Goal: Feedback & Contribution: Submit feedback/report problem

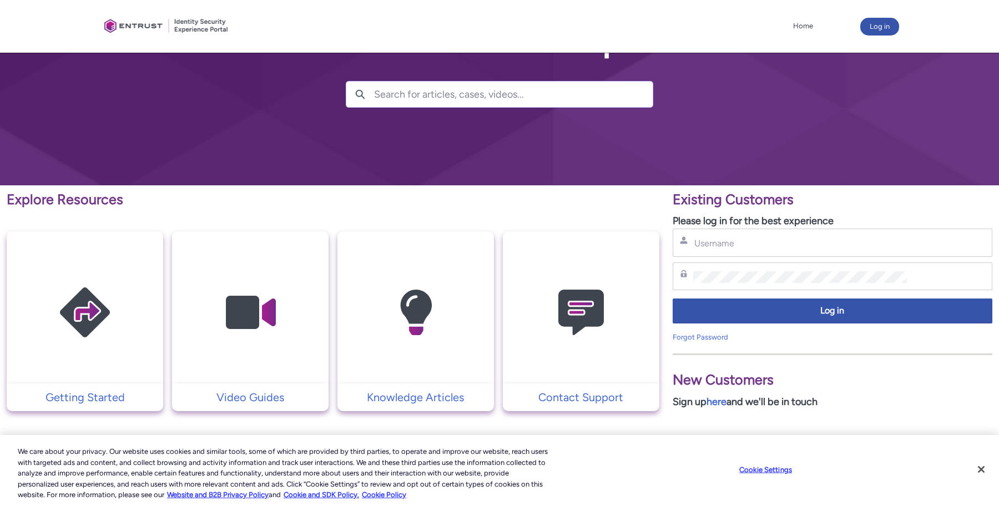
scroll to position [59, 0]
click at [720, 404] on link "here" at bounding box center [716, 402] width 20 height 12
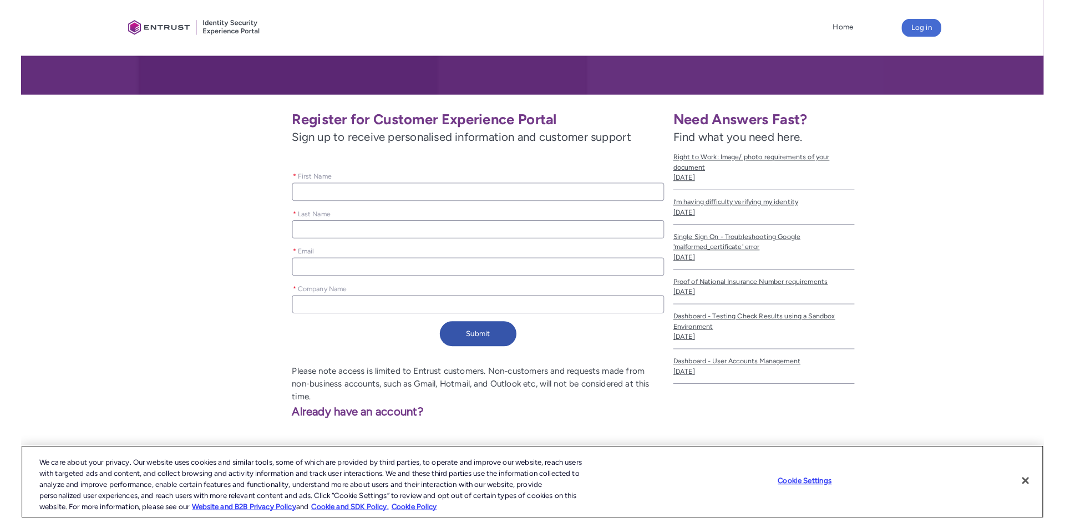
scroll to position [140, 0]
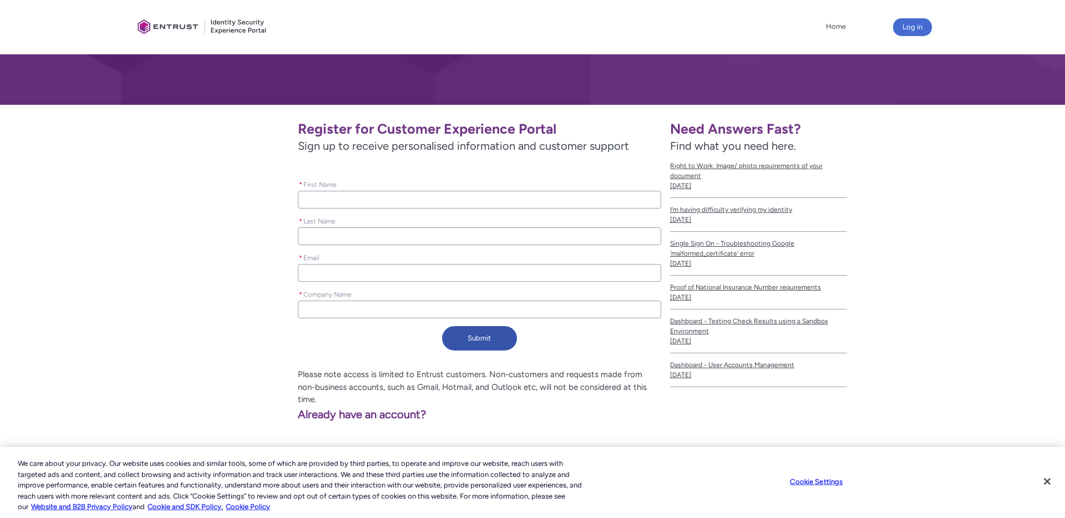
click at [930, 32] on div "Log in" at bounding box center [912, 27] width 39 height 18
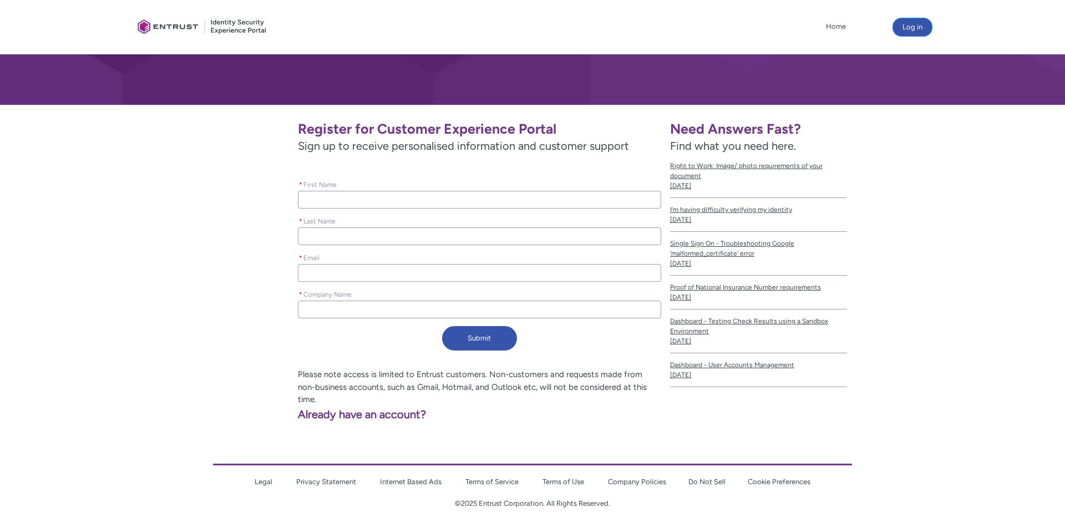
click at [923, 31] on button "Log in" at bounding box center [912, 27] width 39 height 18
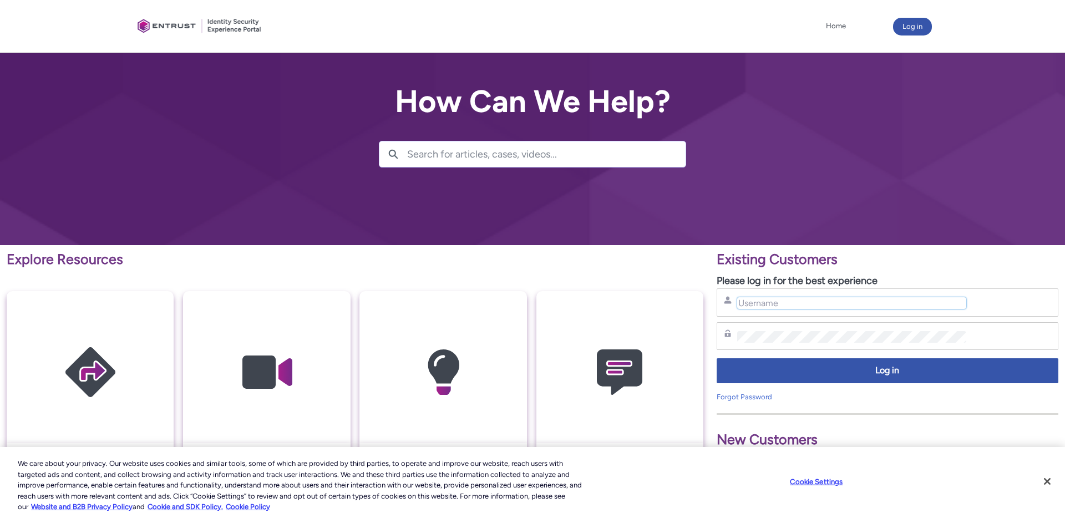
click at [779, 297] on input "Username" at bounding box center [851, 303] width 229 height 12
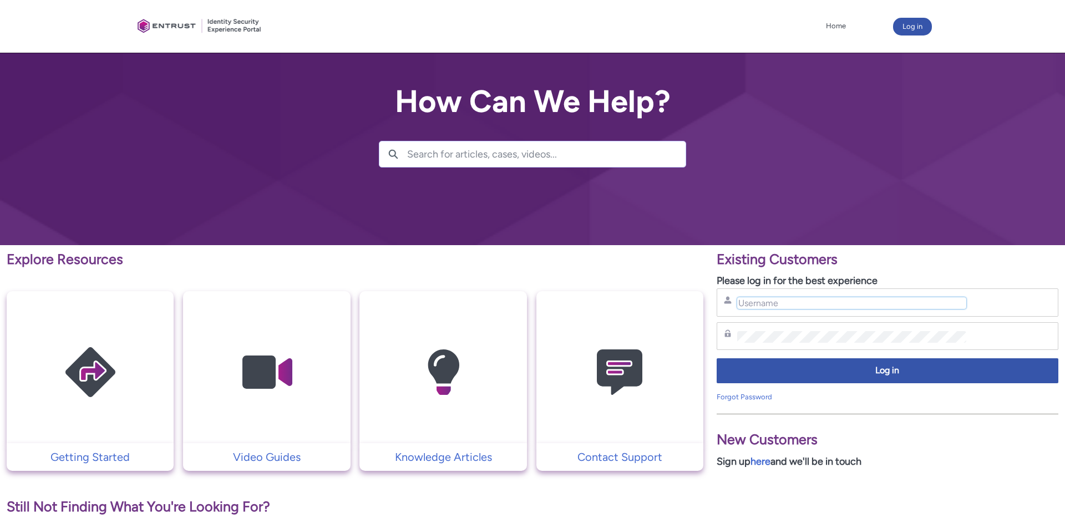
click at [780, 301] on input "Username" at bounding box center [851, 303] width 229 height 12
type input "charlotte.hammacott@overwolf.com"
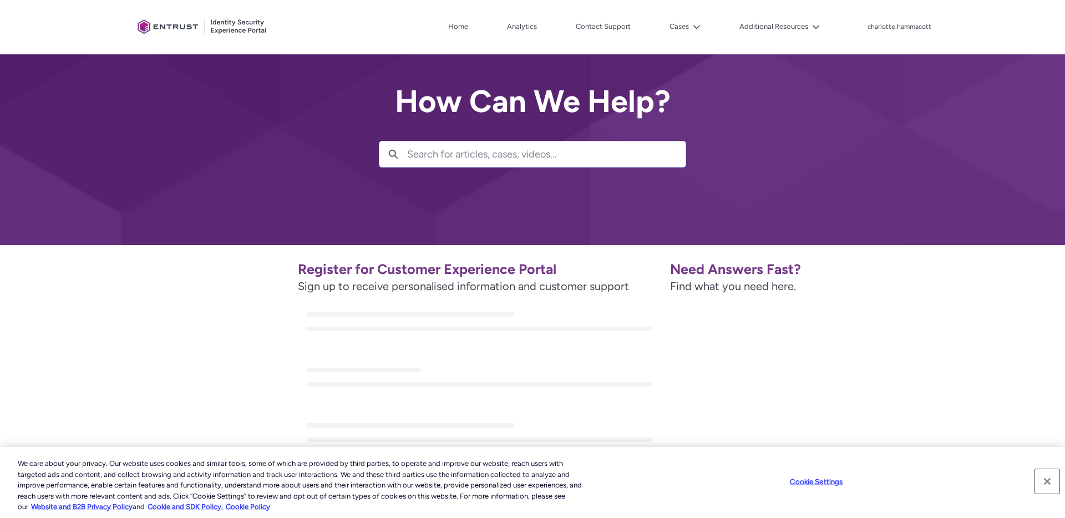
click at [1055, 483] on button "Close" at bounding box center [1047, 481] width 24 height 24
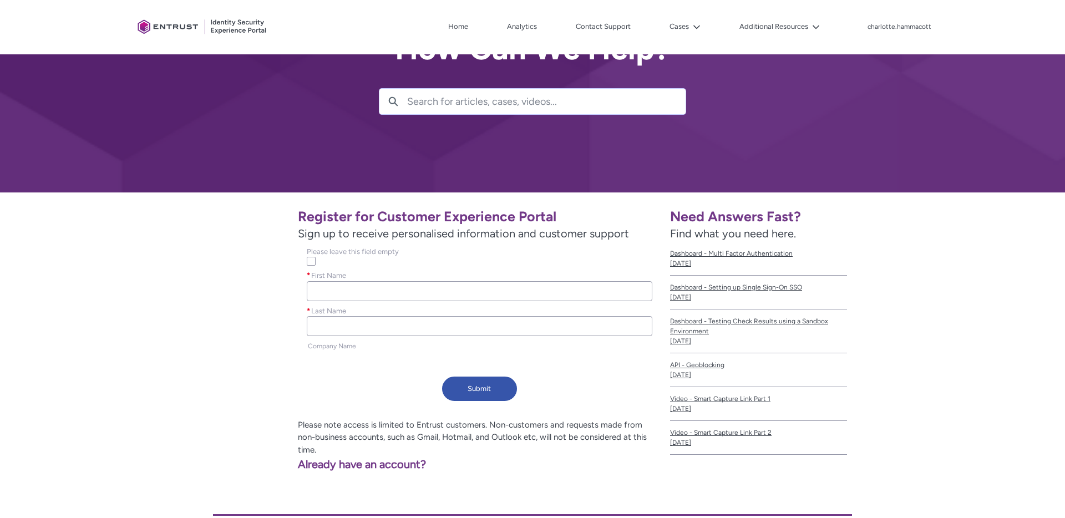
scroll to position [55, 0]
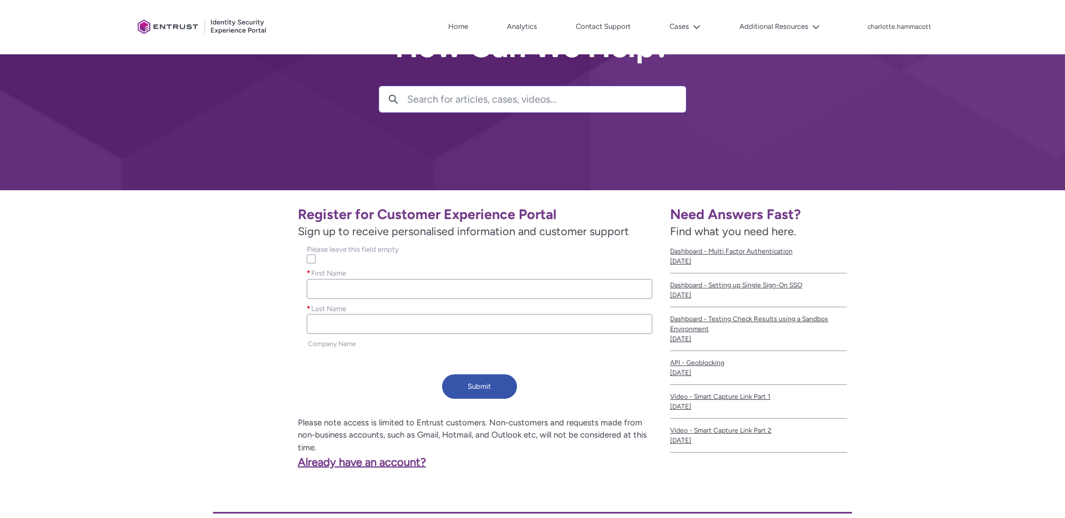
click at [339, 455] on link "Already have an account?" at bounding box center [284, 461] width 284 height 13
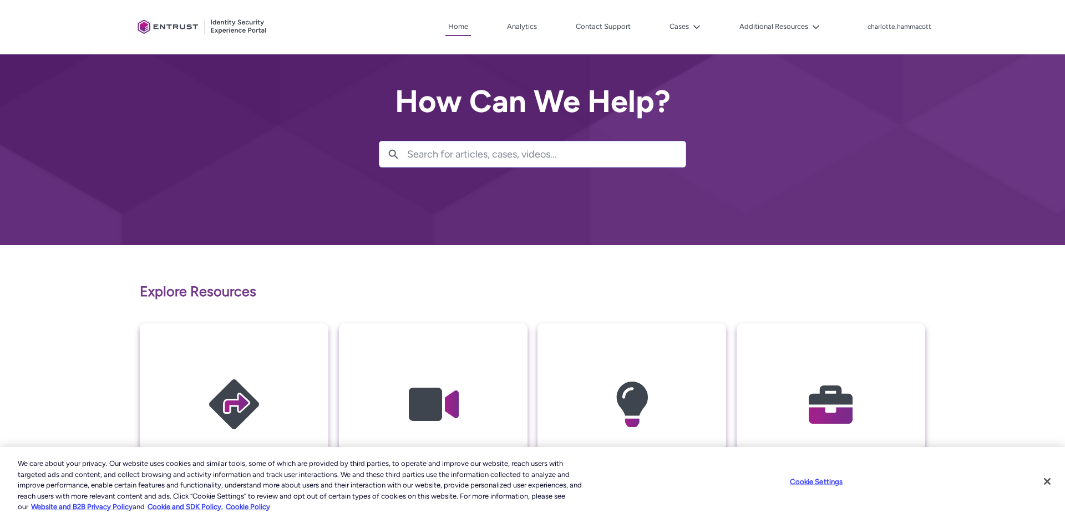
scroll to position [6, 0]
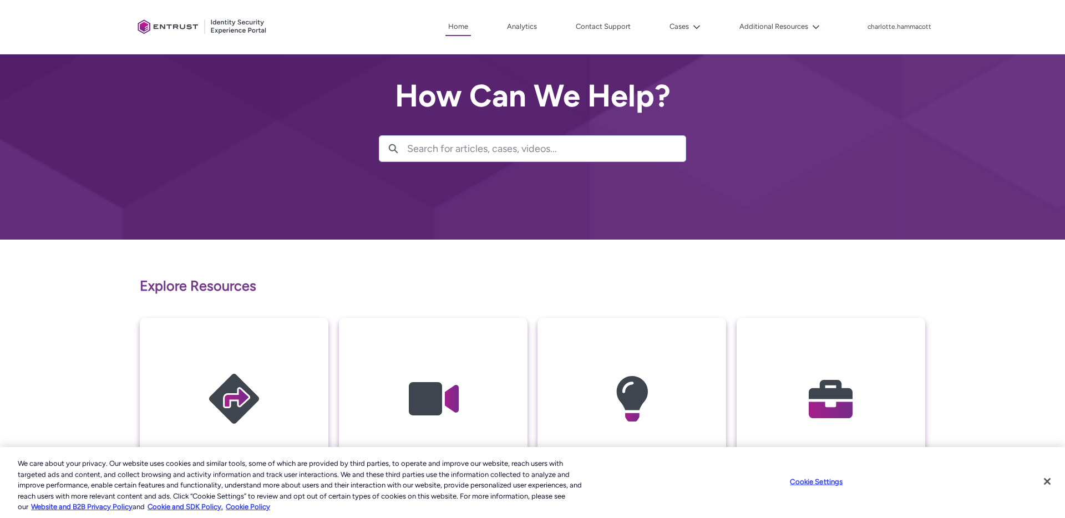
click at [862, 387] on img at bounding box center [830, 398] width 105 height 119
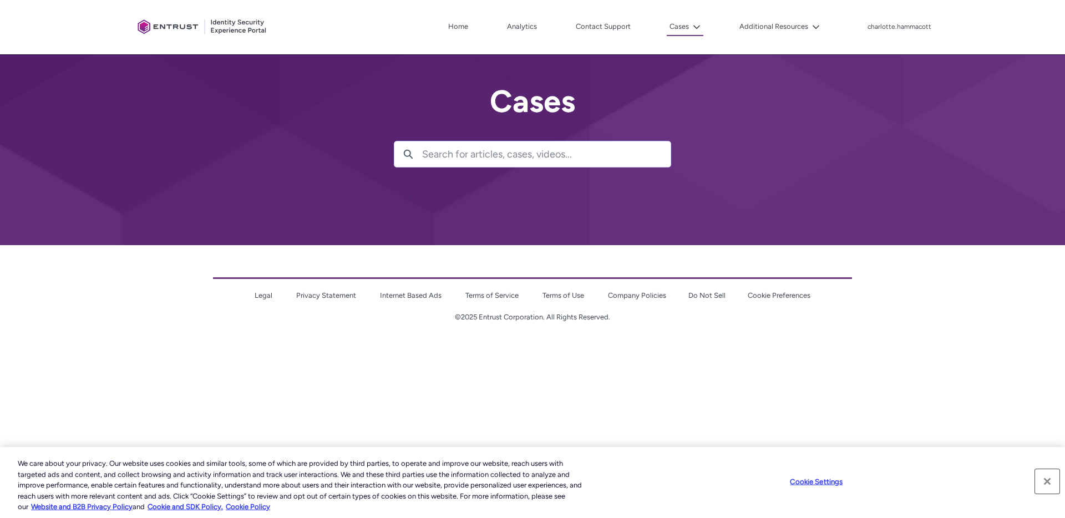
click at [1048, 482] on button "Close" at bounding box center [1047, 481] width 24 height 24
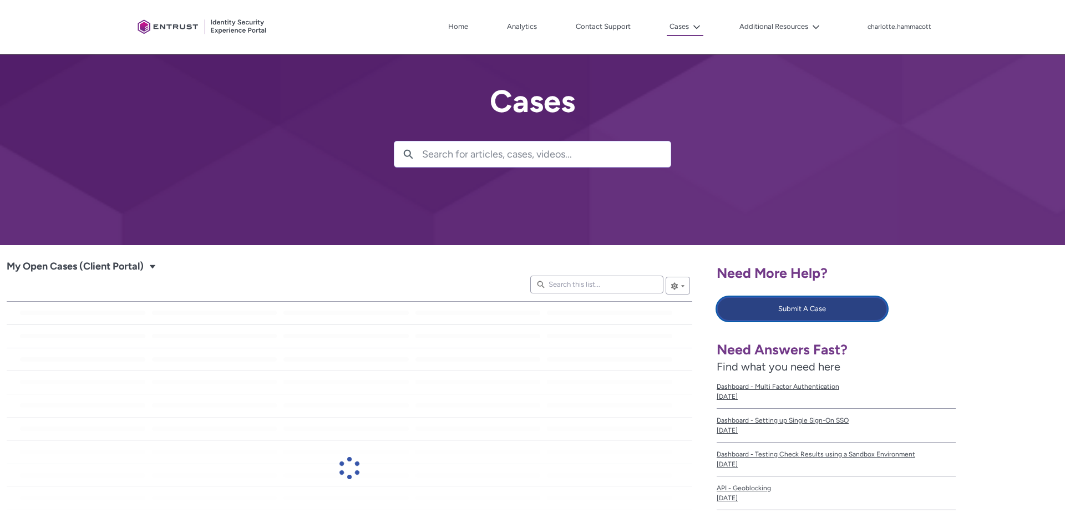
click at [757, 316] on button "Submit A Case" at bounding box center [802, 309] width 171 height 24
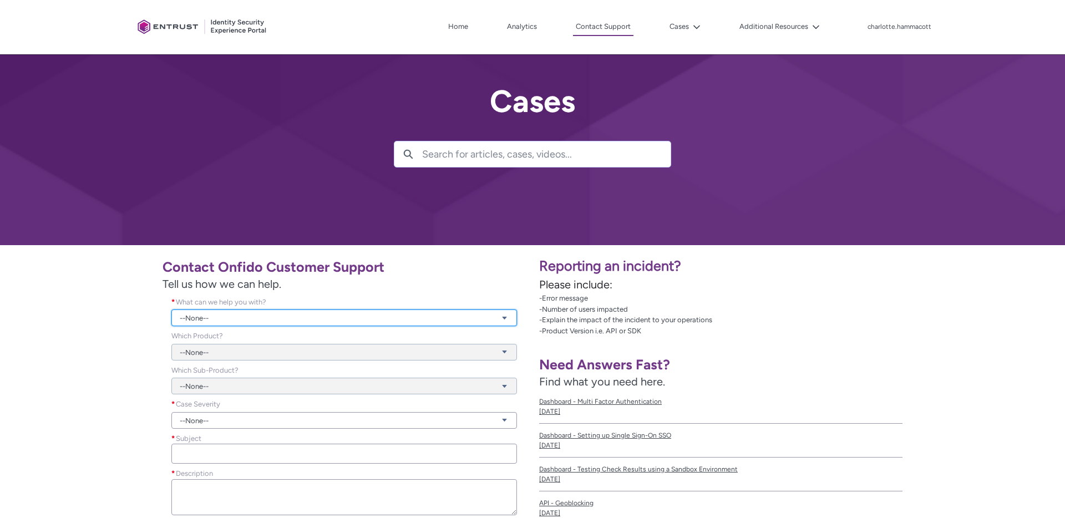
click at [306, 315] on link "--None--" at bounding box center [344, 318] width 346 height 17
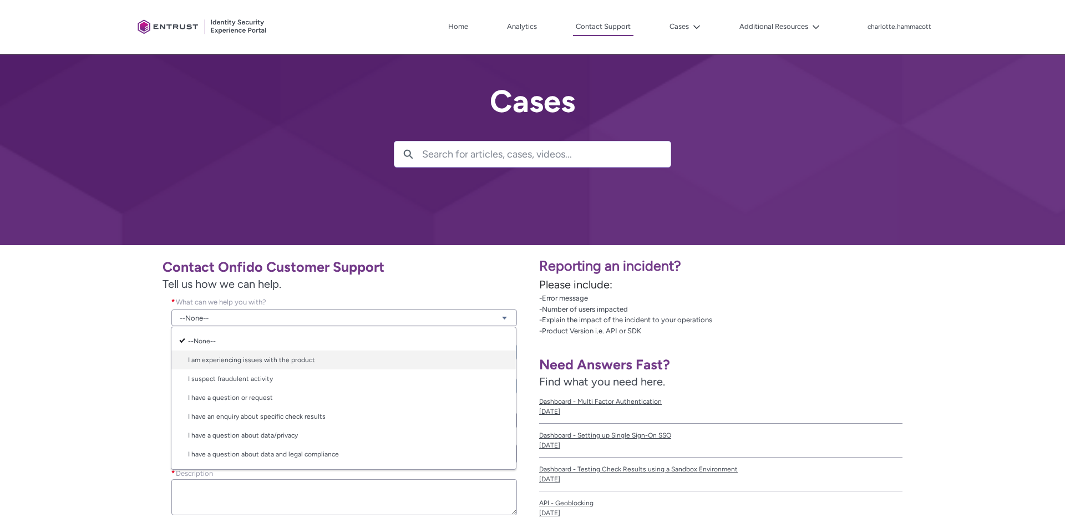
scroll to position [2, 0]
click at [266, 358] on link "I am experiencing issues with the product" at bounding box center [343, 357] width 344 height 19
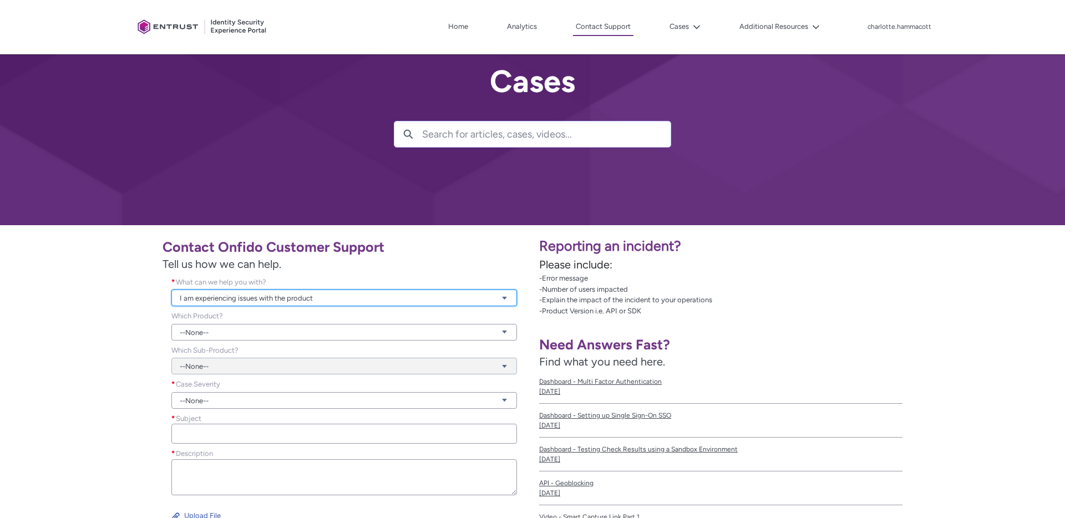
scroll to position [19, 0]
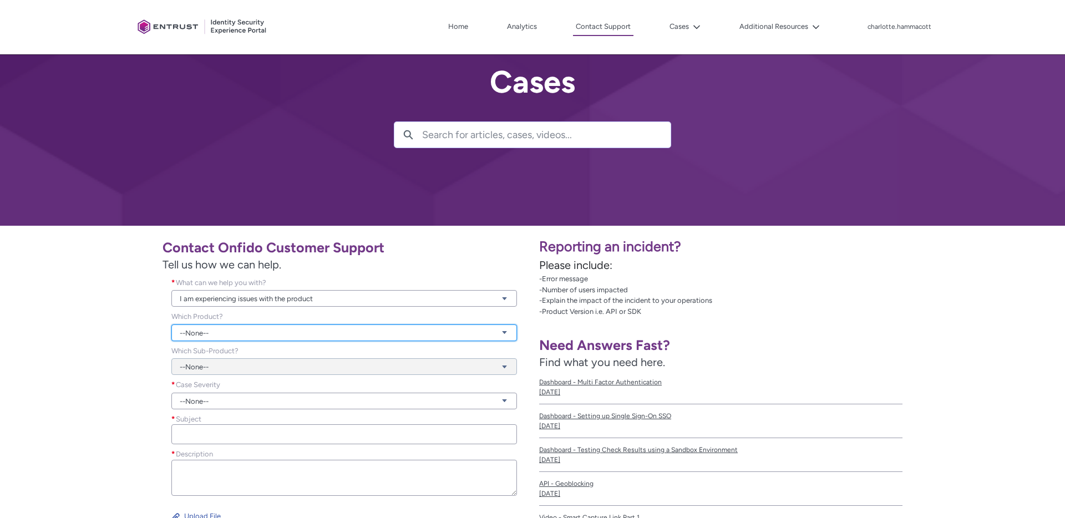
click at [266, 333] on link "--None--" at bounding box center [344, 333] width 346 height 17
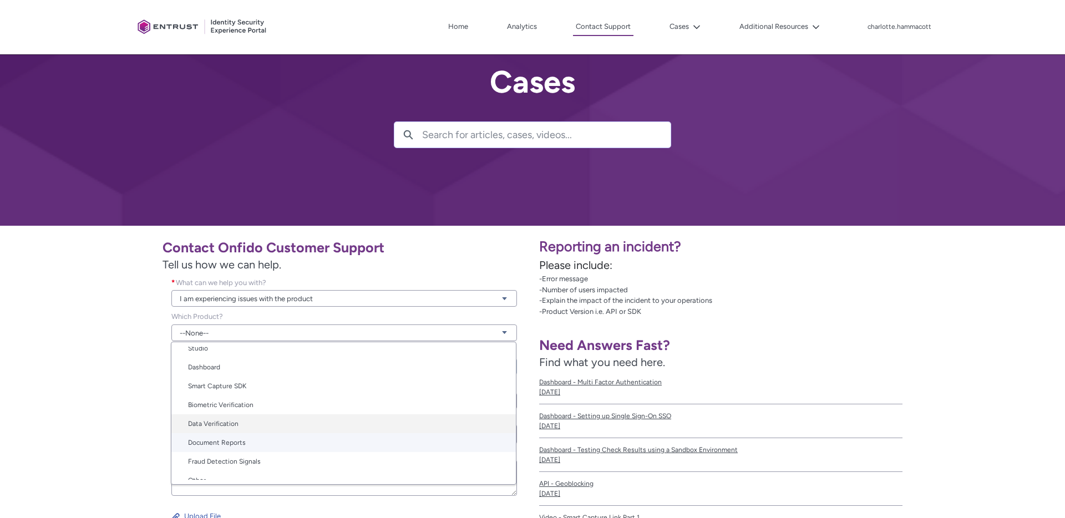
scroll to position [47, 0]
click at [222, 441] on link "Document Reports" at bounding box center [343, 441] width 344 height 19
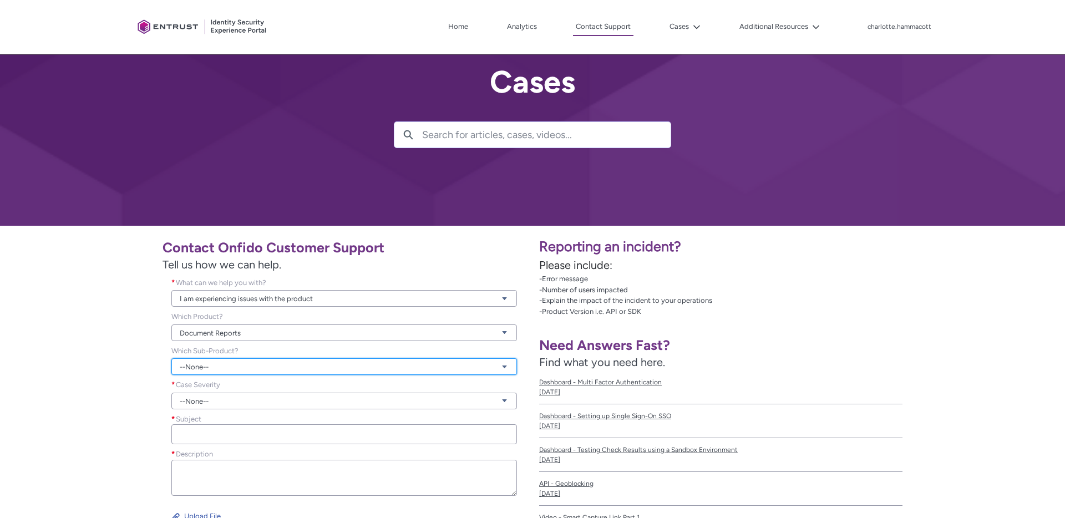
click at [237, 367] on link "--None--" at bounding box center [344, 366] width 346 height 17
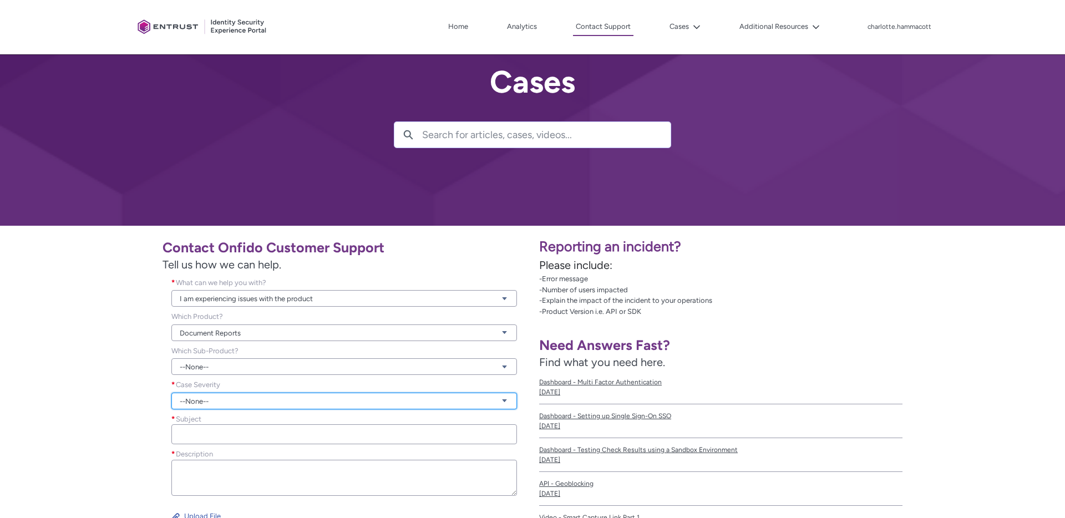
click at [240, 403] on link "--None--" at bounding box center [344, 401] width 346 height 17
click at [215, 461] on link "Urgent" at bounding box center [343, 462] width 344 height 19
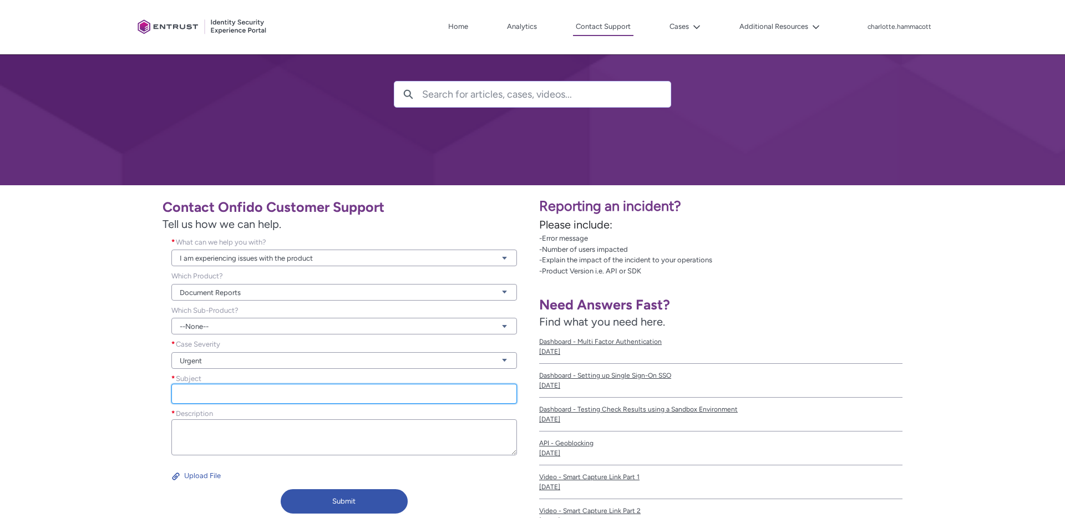
click at [217, 391] on input "Subject *" at bounding box center [344, 394] width 346 height 20
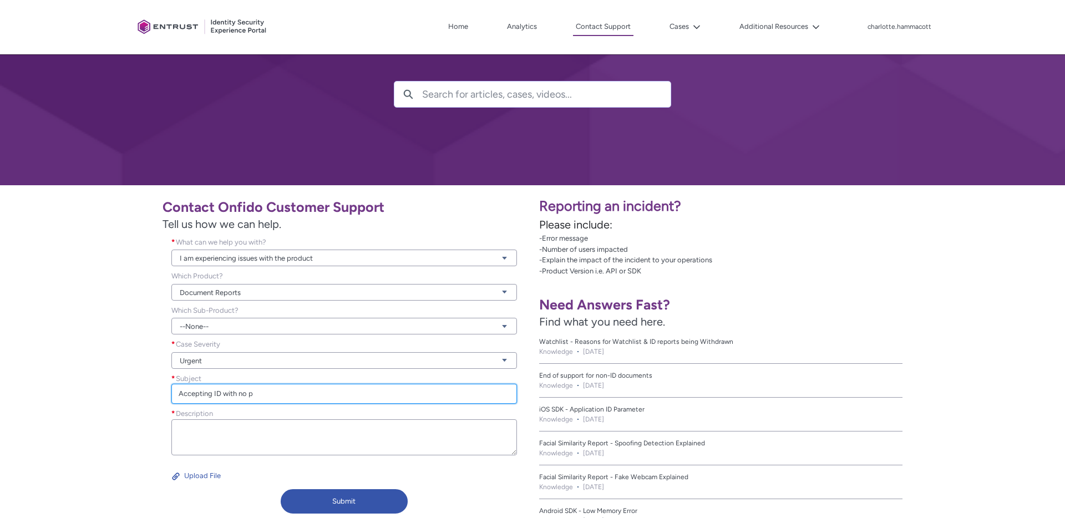
type input "Accepting ID with no"
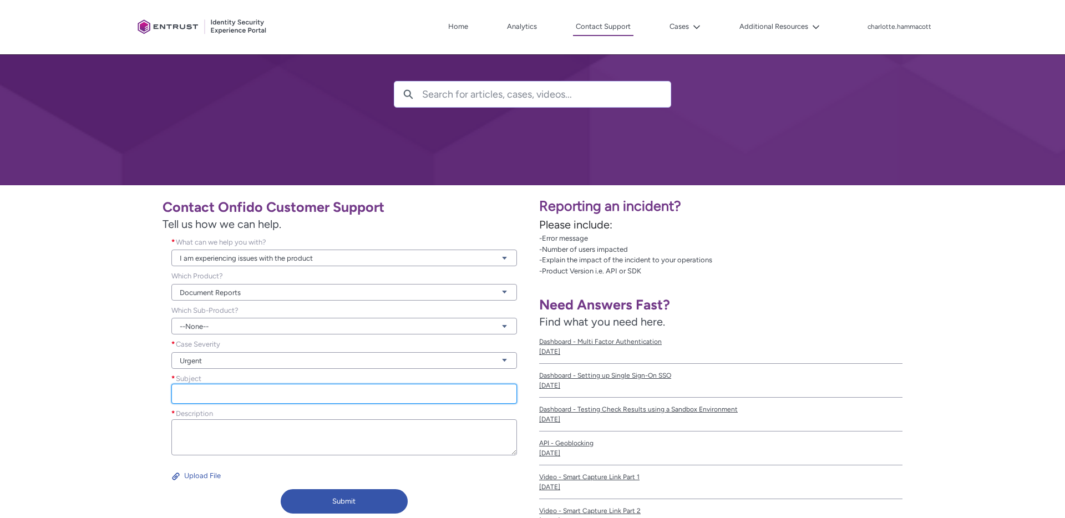
type input "D"
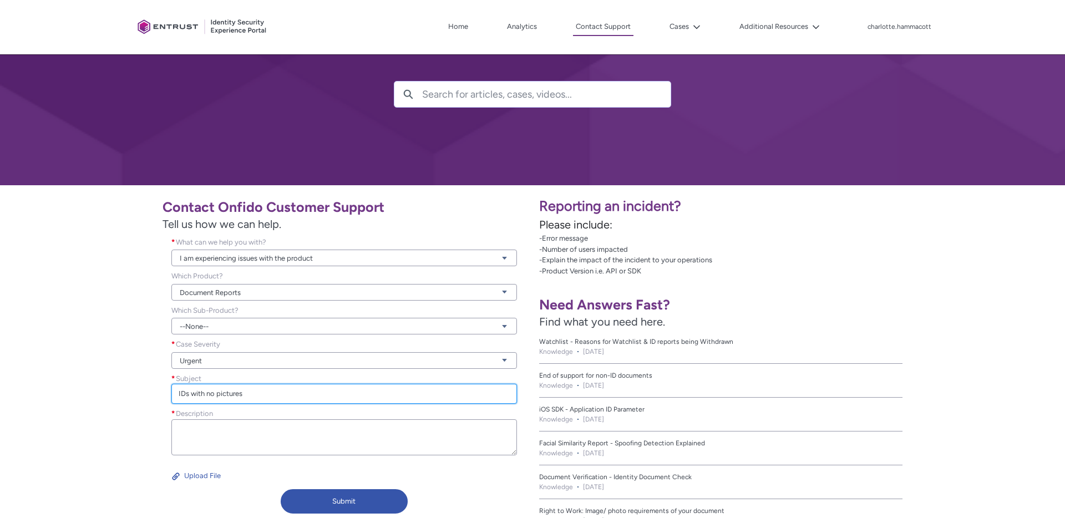
type input "IDs with no pictures"
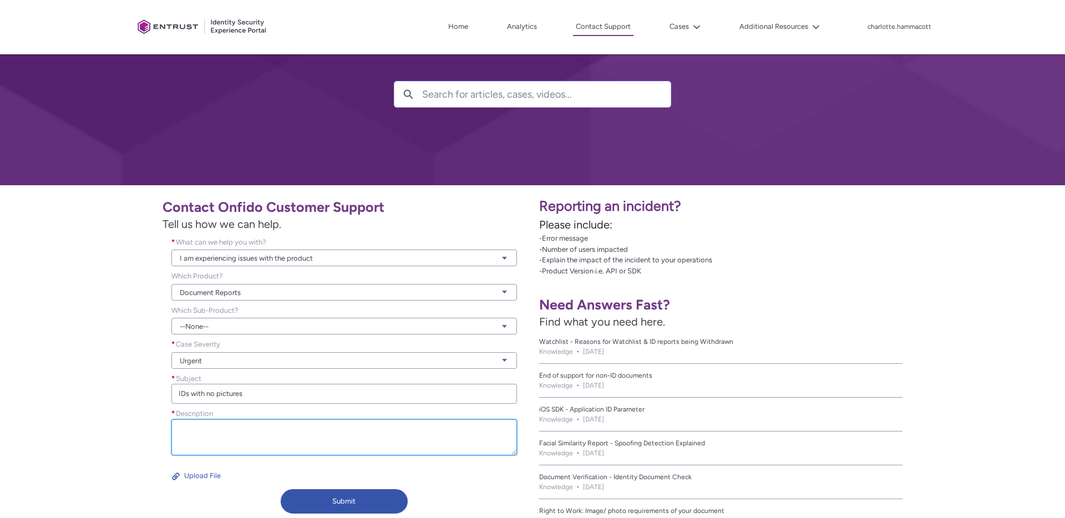
click at [279, 435] on textarea "Description *" at bounding box center [344, 437] width 346 height 36
paste textarea "2a6daa55-9454-424b-be60-75c4485796a6"
paste textarea "8eb739e8-51a1-421d-b812-caca4c946d09"
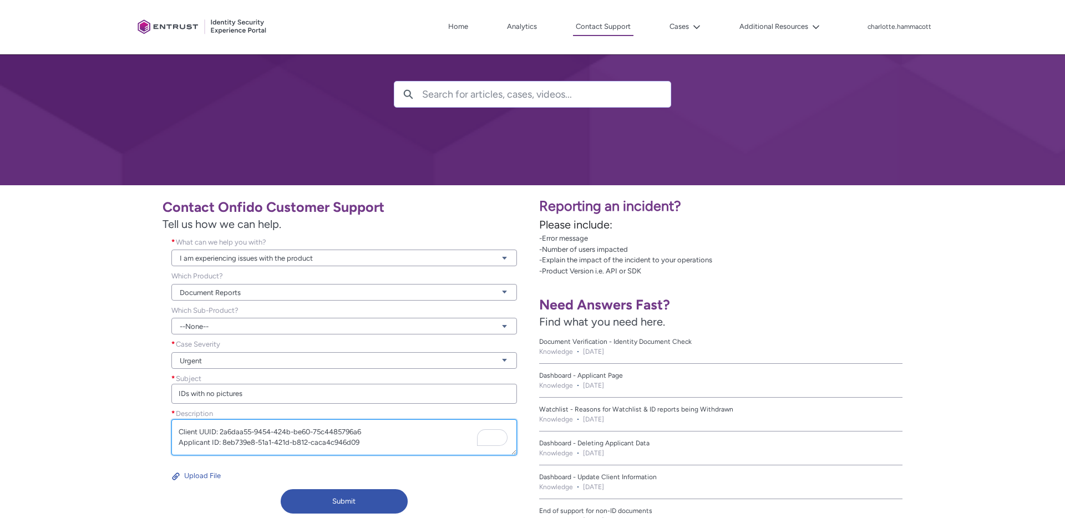
scroll to position [3, 0]
paste textarea "33332f28-0a18-4cc8-aa0c-a7fb6ae74867"
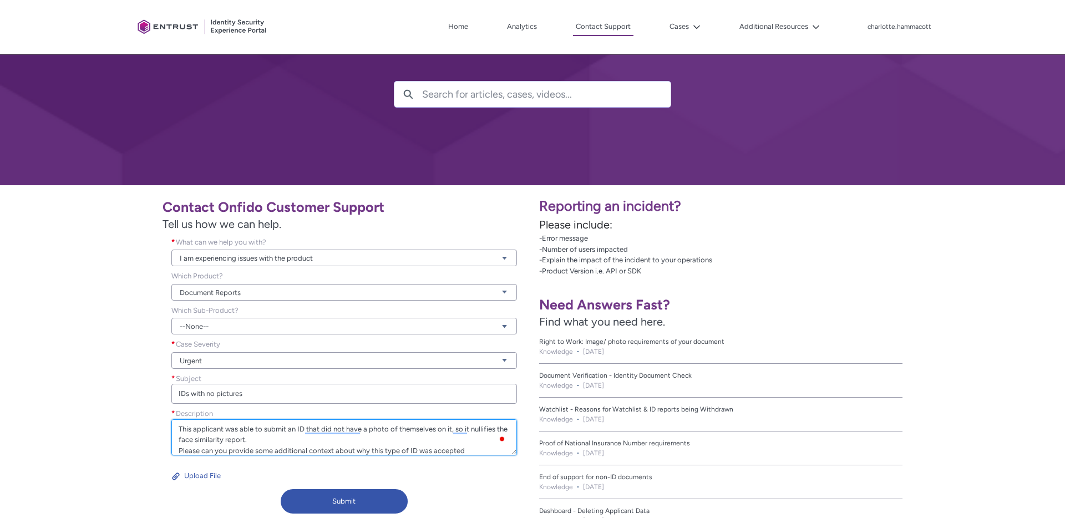
click at [451, 447] on textarea "Client UUID: 2a6daa55-9454-424b-be60-75c4485796a6 Applicant ID: 8eb739e8-51a1-4…" at bounding box center [344, 437] width 346 height 36
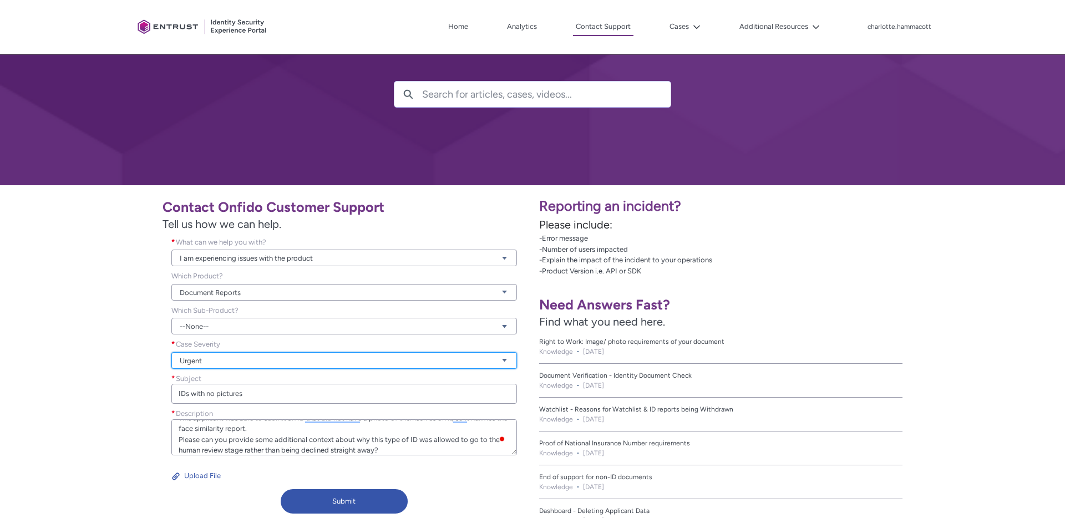
type textarea "Client UUID: 2a6daa55-9454-424b-be60-75c4485796a6 Applicant ID: 8eb739e8-51a1-4…"
click at [218, 359] on link "Urgent" at bounding box center [344, 360] width 346 height 17
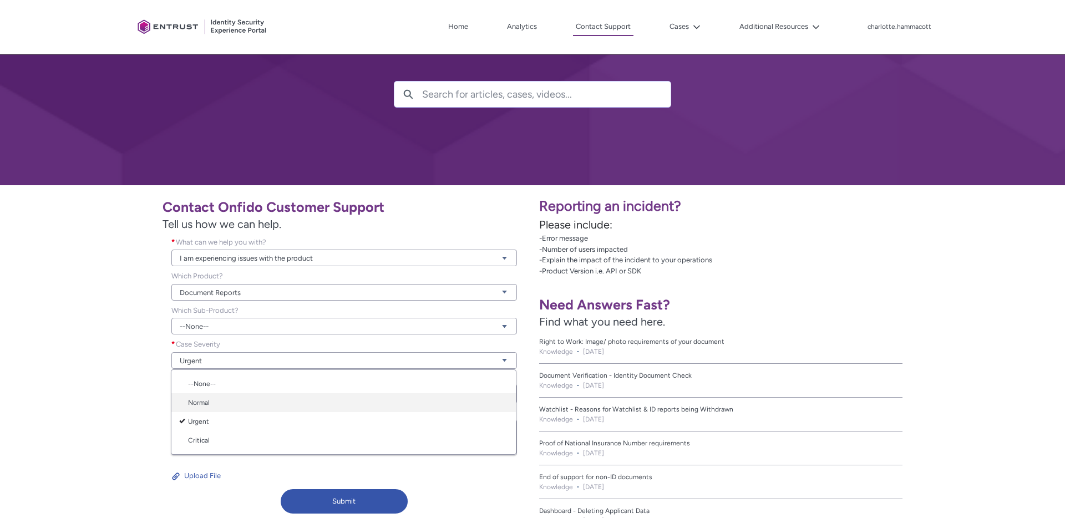
click at [214, 398] on link "Normal" at bounding box center [343, 402] width 344 height 19
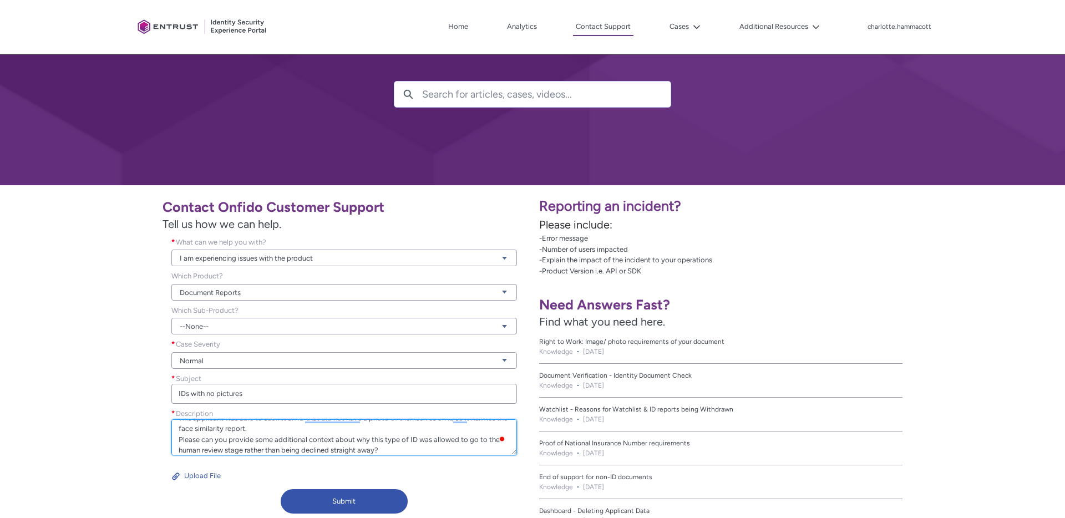
click at [322, 433] on textarea "Client UUID: 2a6daa55-9454-424b-be60-75c4485796a6 Applicant ID: 8eb739e8-51a1-4…" at bounding box center [344, 437] width 346 height 36
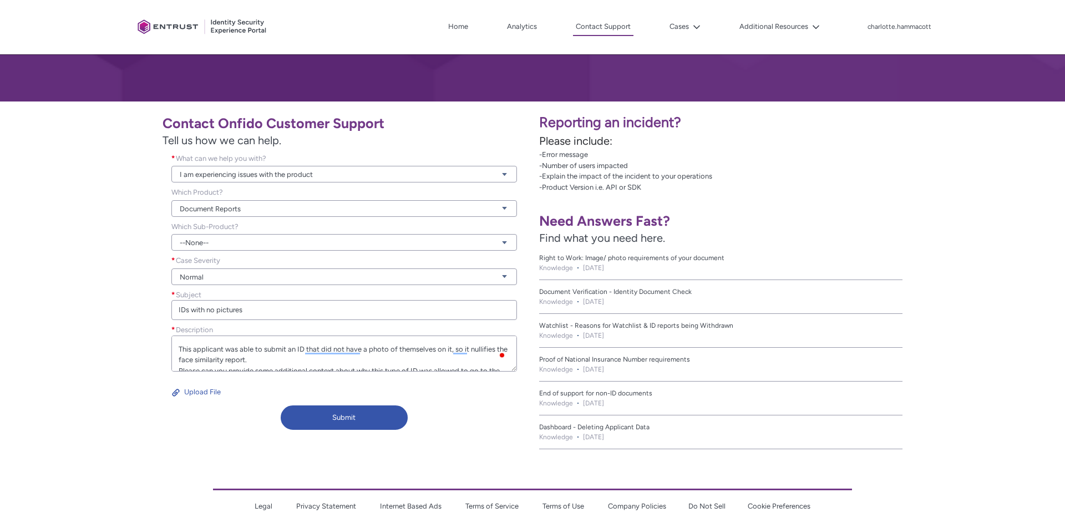
click at [686, 323] on span "Watchlist - Reasons for Watchlist & ID reports being Withdrawn" at bounding box center [720, 326] width 363 height 10
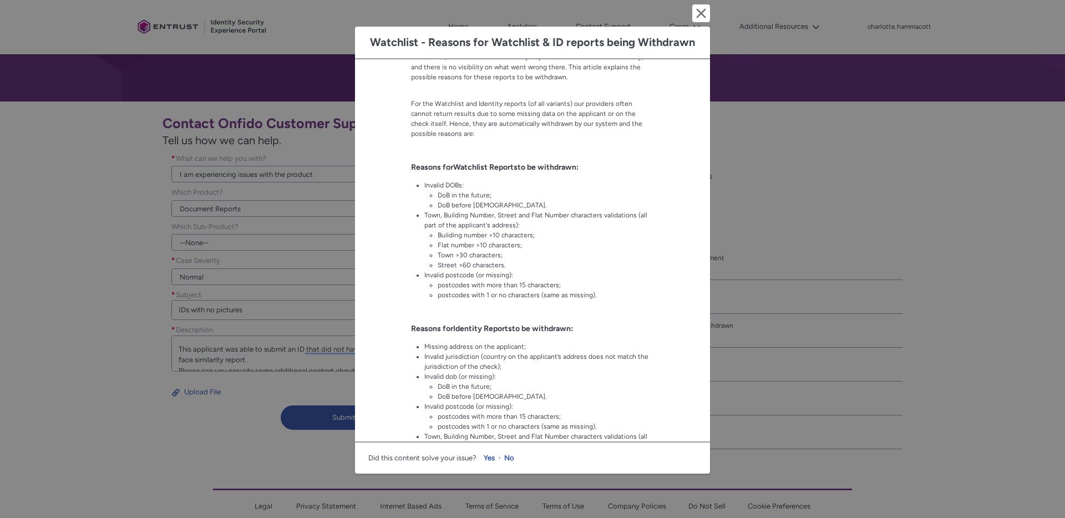
scroll to position [181, 0]
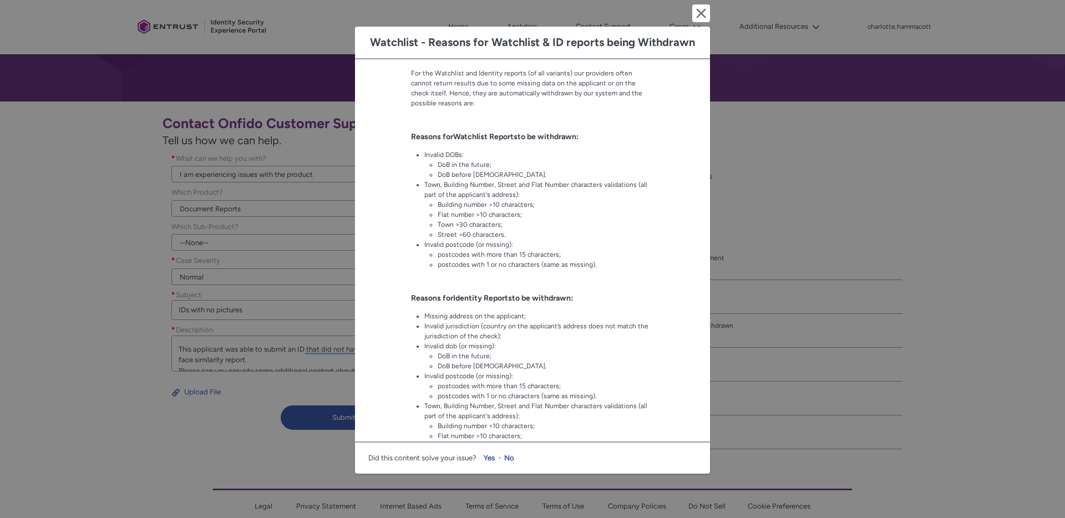
click at [852, 257] on div "Watchlist - Reasons for Watchlist & ID reports being Withdrawn Cancel and close…" at bounding box center [532, 259] width 1065 height 518
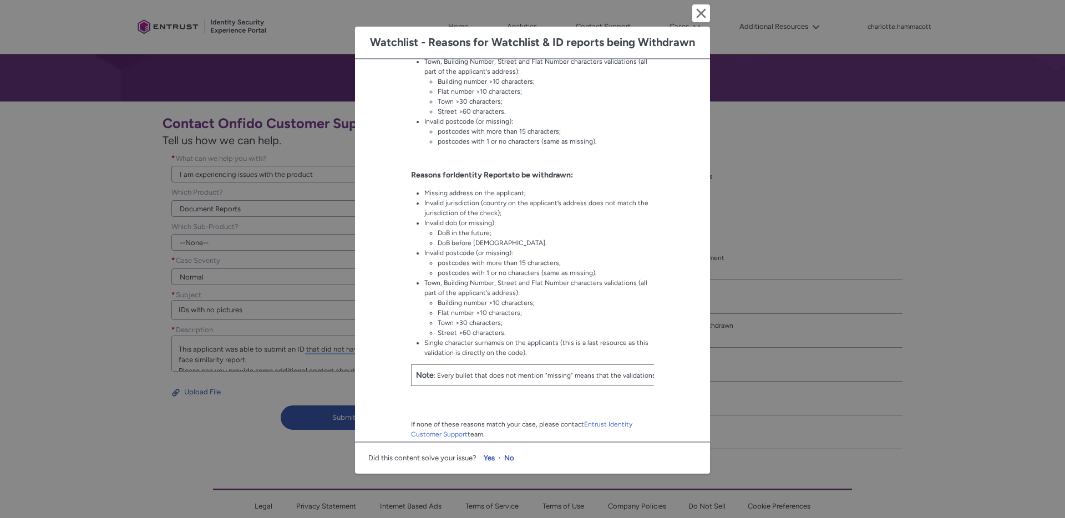
scroll to position [310, 0]
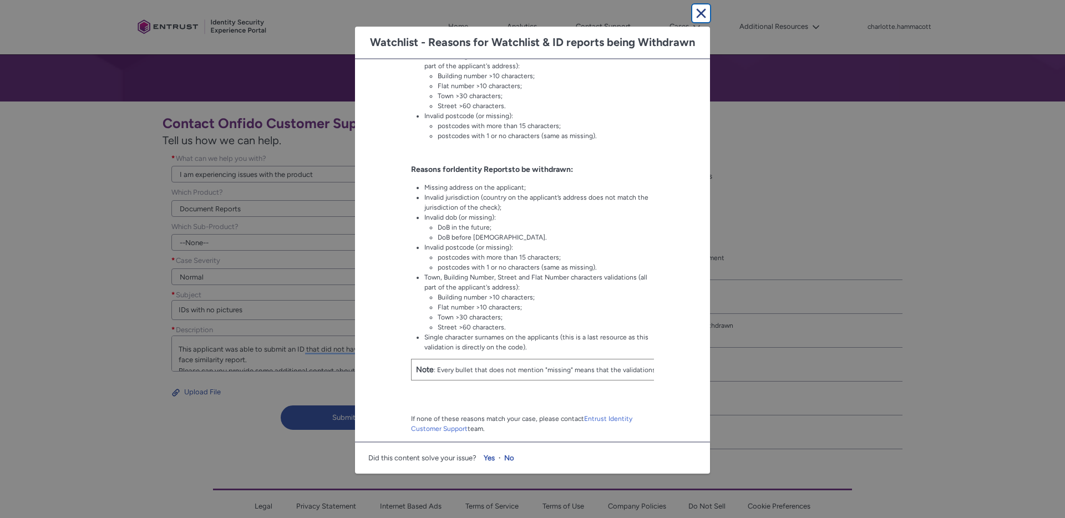
click at [698, 18] on lightning-primitive-icon "button" at bounding box center [701, 13] width 13 height 13
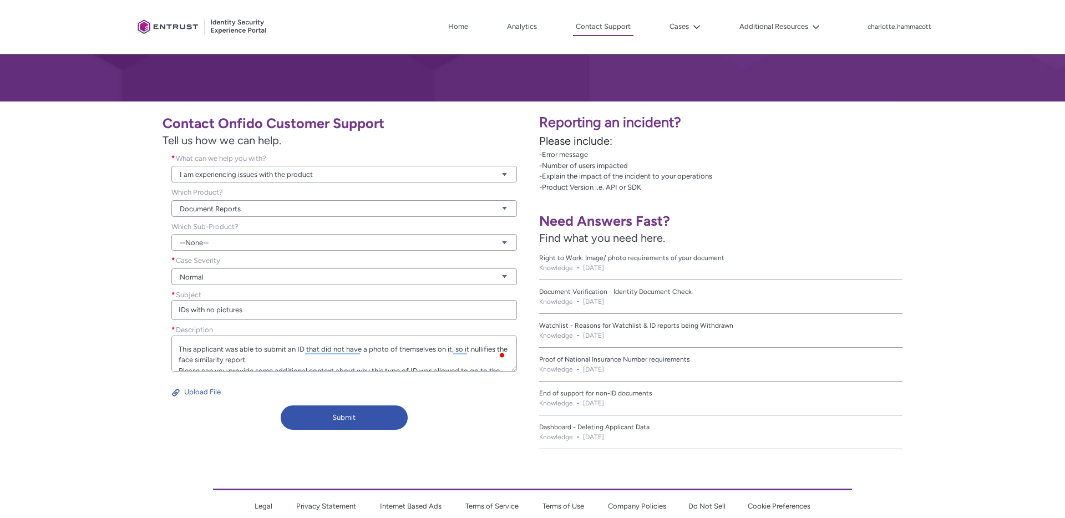
click at [667, 292] on span "Document Verification - Identity Document Check" at bounding box center [720, 292] width 363 height 10
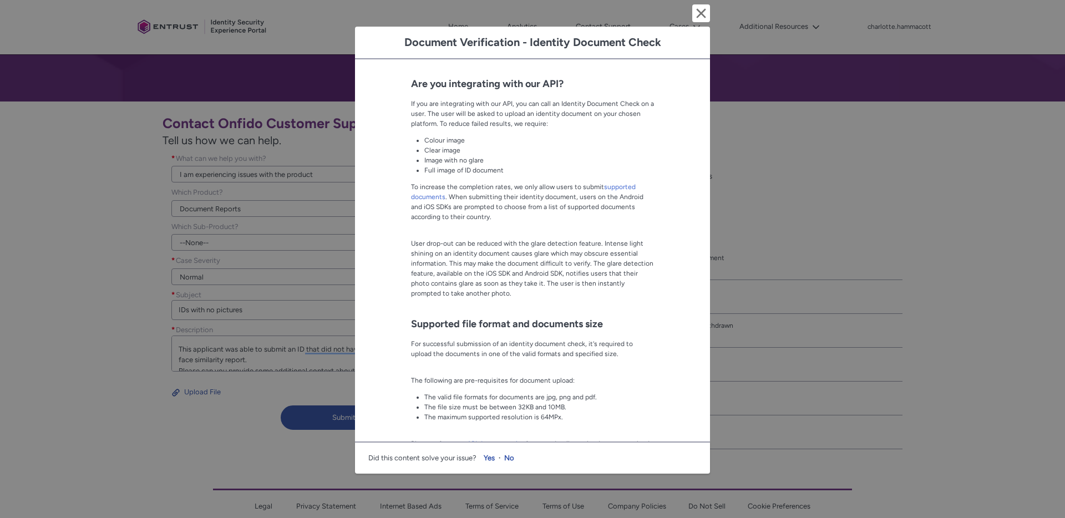
scroll to position [794, 0]
click at [610, 185] on link "supported documents" at bounding box center [523, 192] width 225 height 18
click at [696, 16] on lightning-primitive-icon "button" at bounding box center [701, 13] width 13 height 13
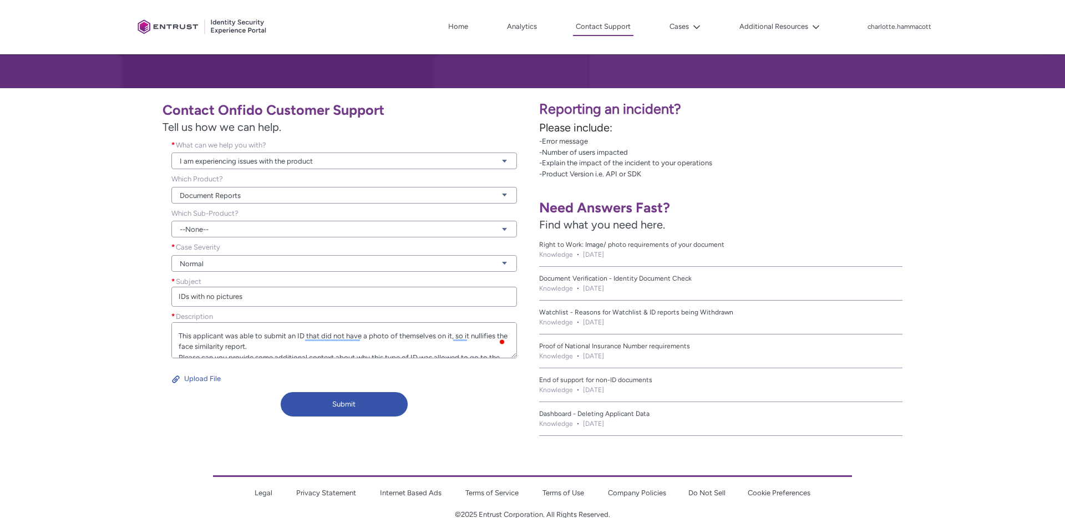
scroll to position [158, 0]
click at [377, 406] on button "Submit" at bounding box center [344, 404] width 127 height 24
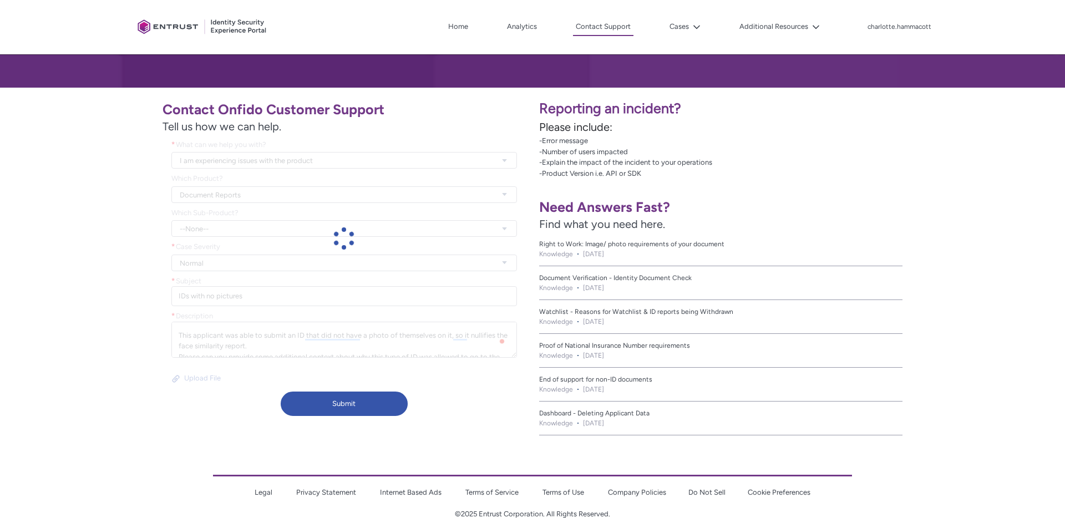
click at [618, 412] on span "Dashboard - Deleting Applicant Data" at bounding box center [720, 413] width 363 height 10
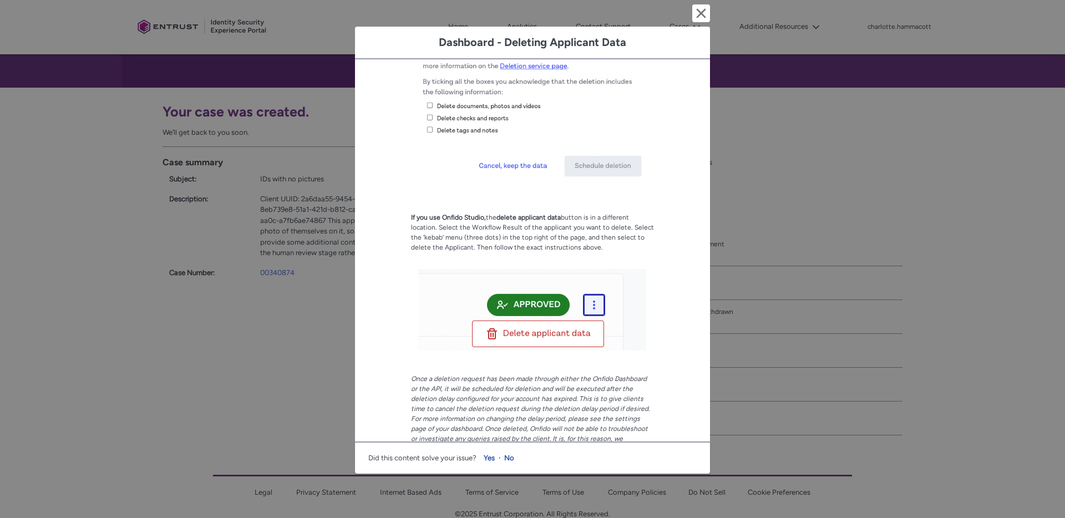
scroll to position [906, 0]
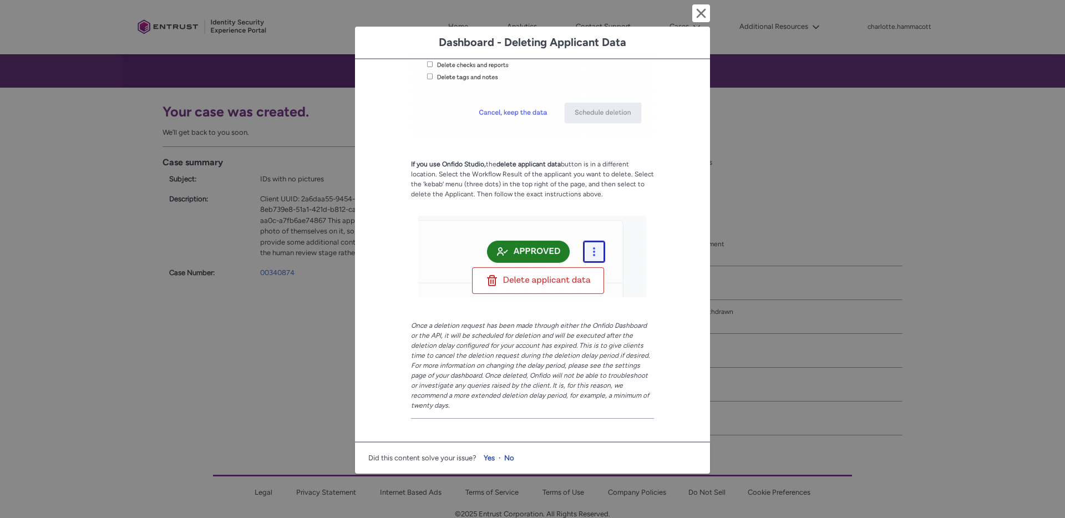
click at [881, 260] on div "Dashboard - Deleting Applicant Data Cancel and close Dashboard - Deleting Appli…" at bounding box center [532, 259] width 1065 height 518
click at [697, 14] on lightning-primitive-icon "button" at bounding box center [701, 13] width 13 height 13
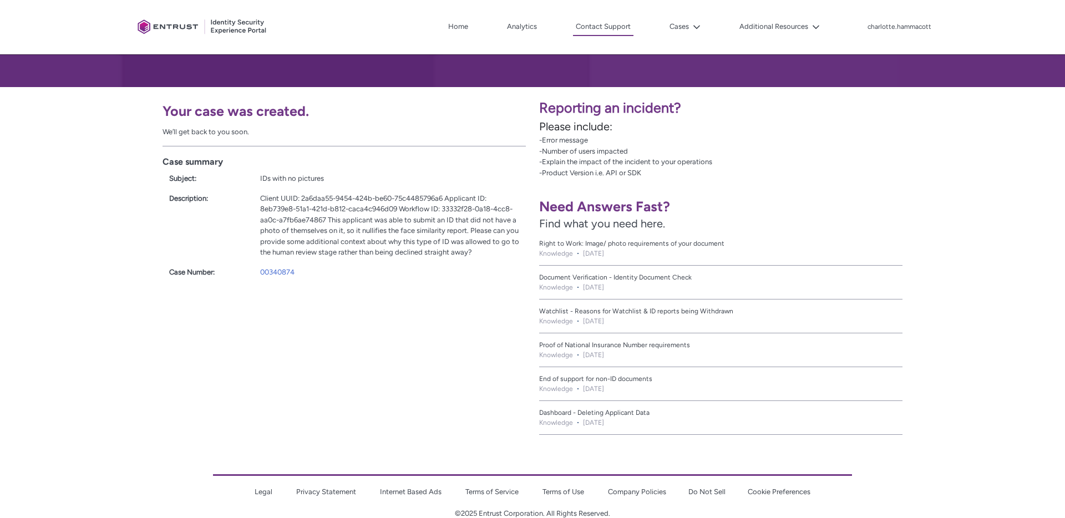
scroll to position [156, 0]
